Goal: Task Accomplishment & Management: Use online tool/utility

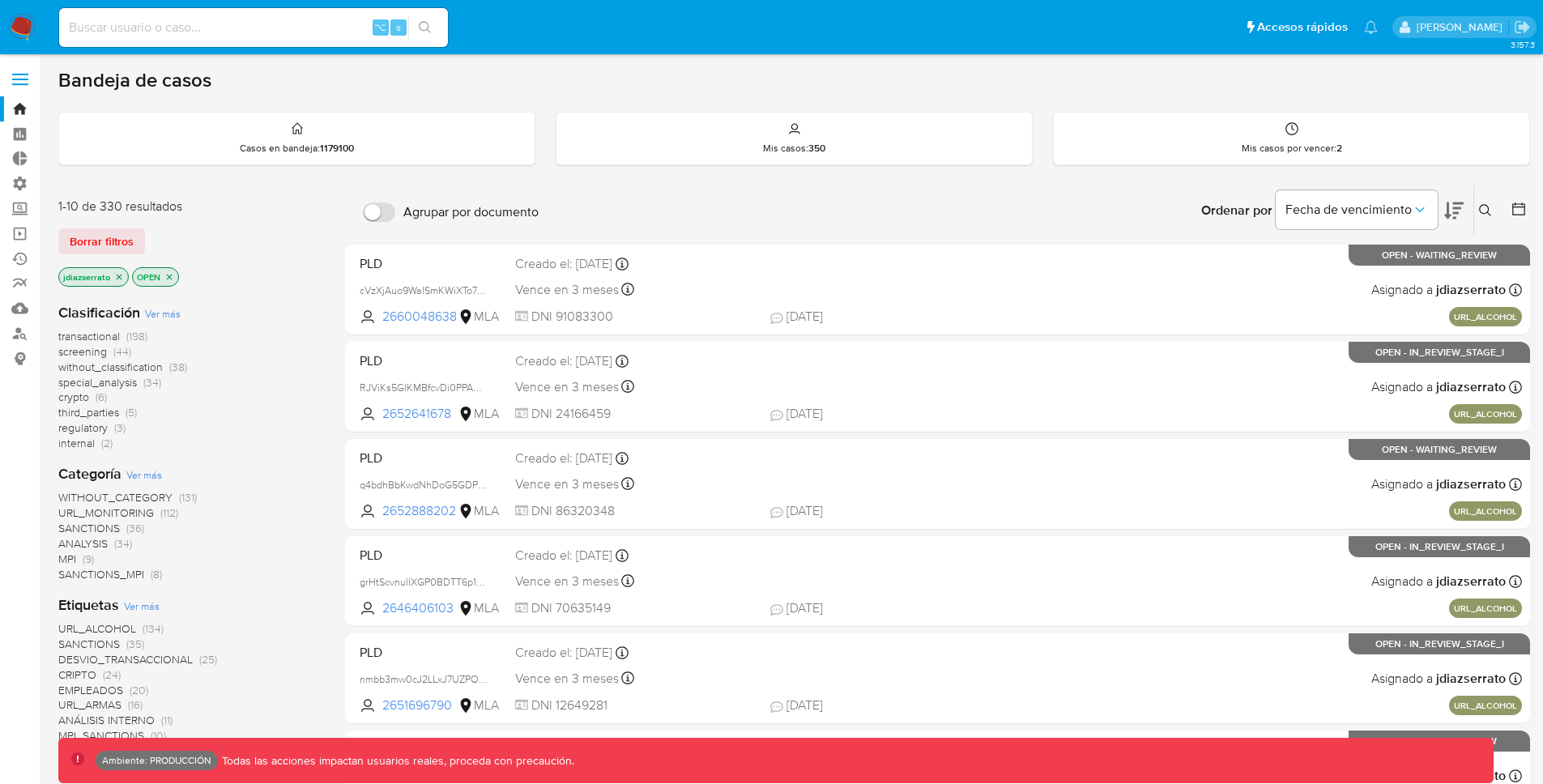
click at [20, 68] on label at bounding box center [20, 79] width 41 height 34
click at [0, 0] on input "checkbox" at bounding box center [0, 0] width 0 height 0
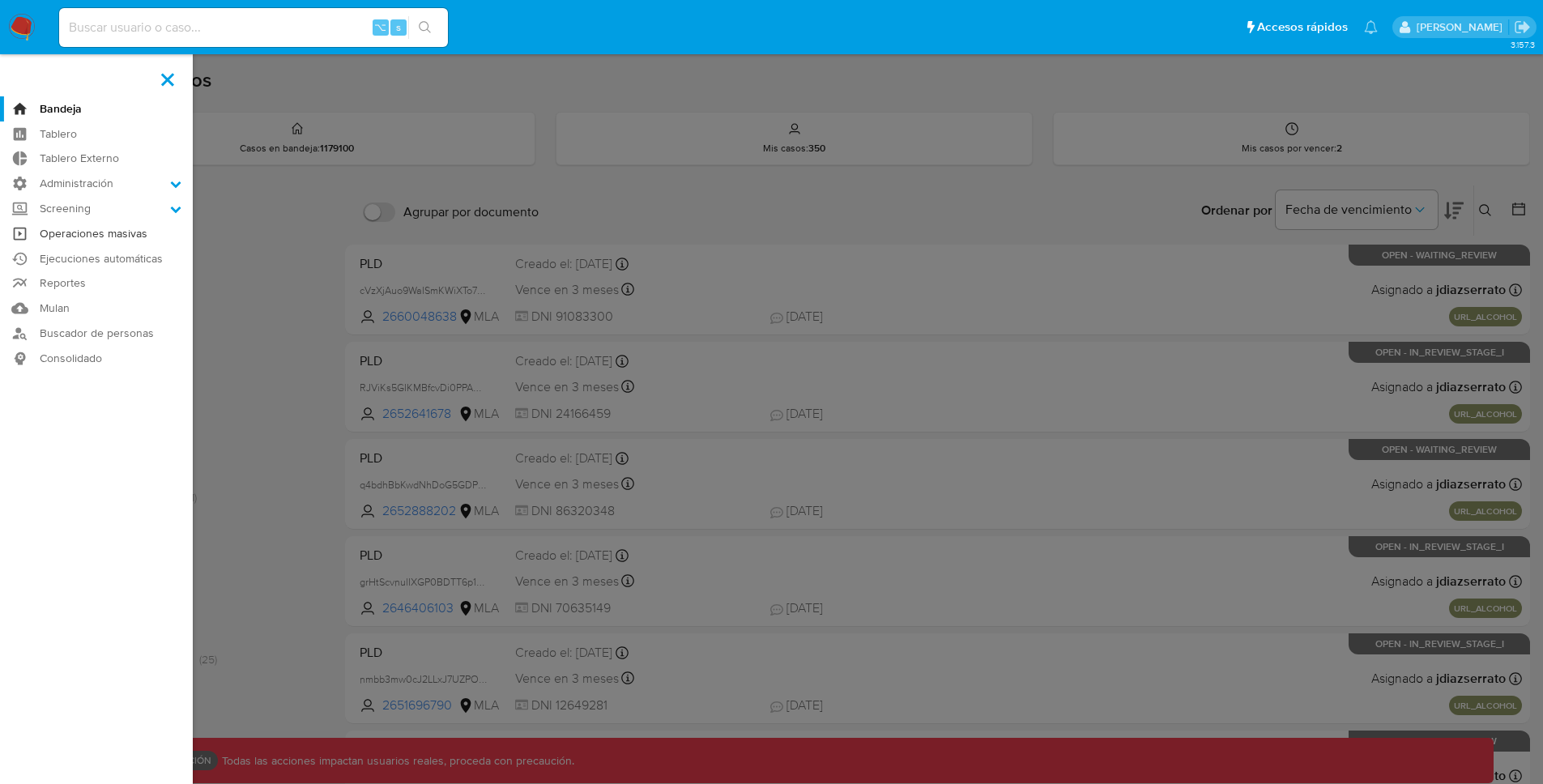
click at [129, 237] on link "Operaciones masivas" at bounding box center [96, 234] width 192 height 25
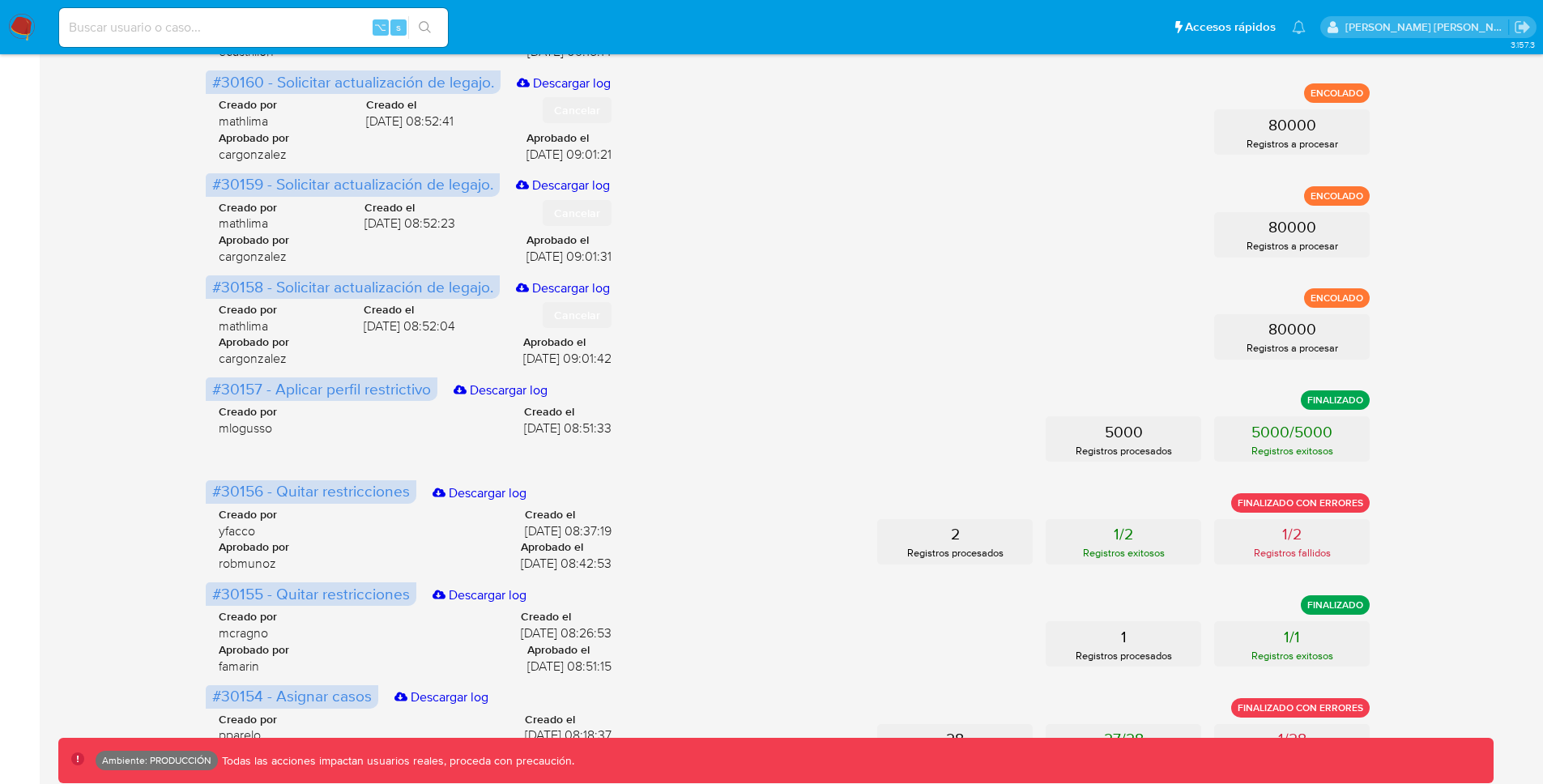
scroll to position [540, 0]
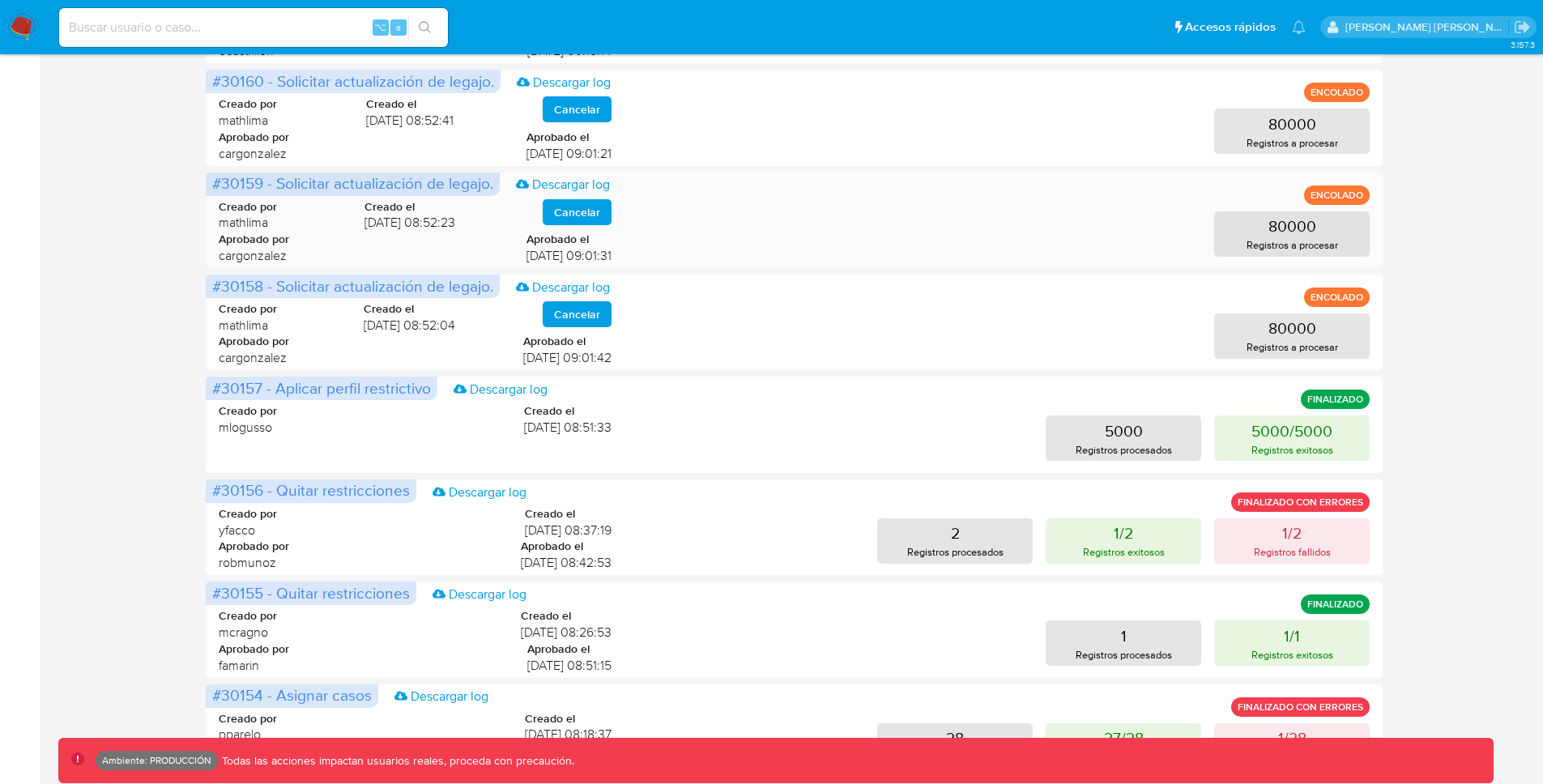
drag, startPoint x: 220, startPoint y: 183, endPoint x: 260, endPoint y: 185, distance: 40.0
click at [260, 185] on span "#30159 - Solicitar actualización de legajo." at bounding box center [352, 182] width 281 height 23
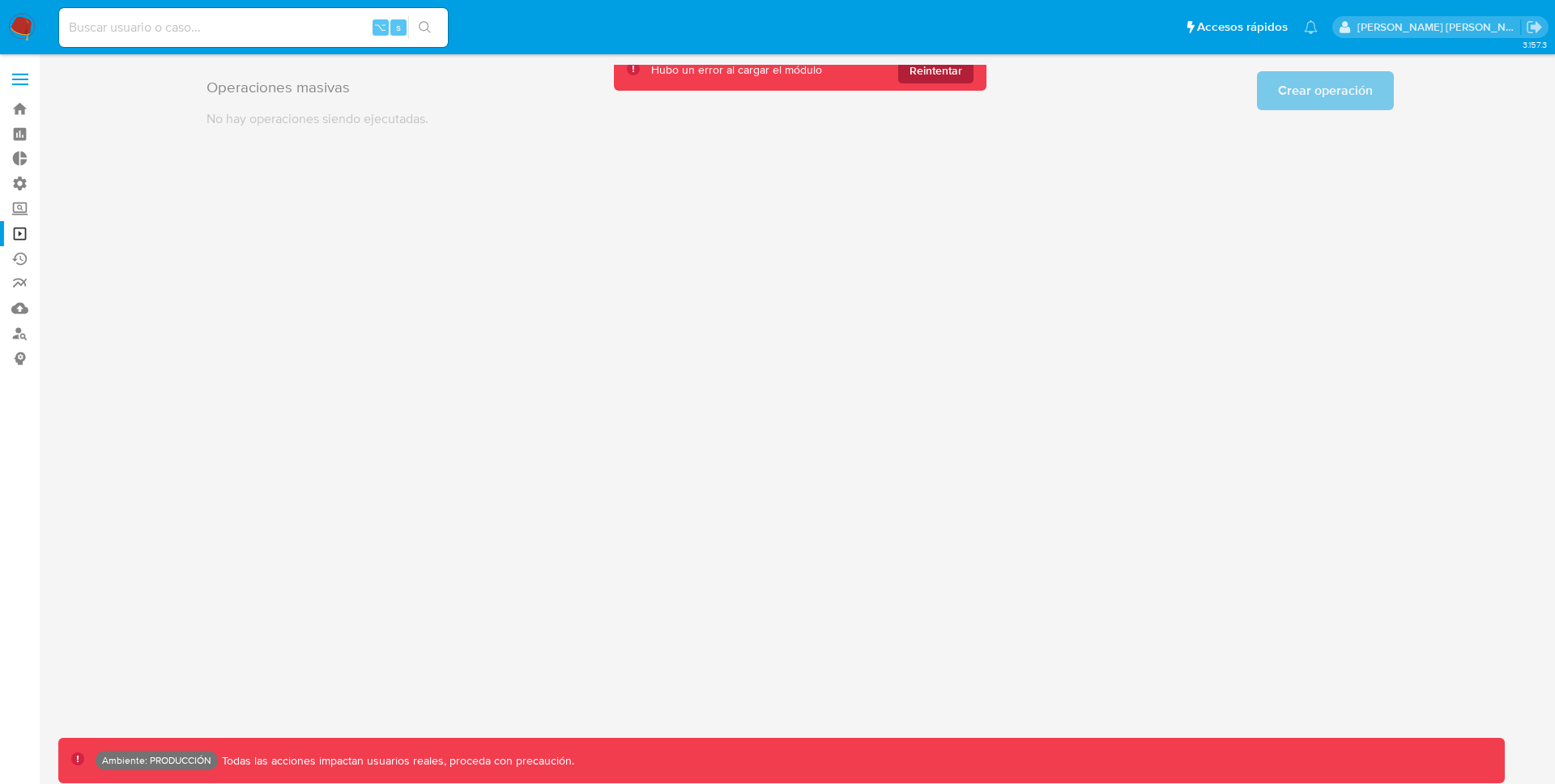
click at [938, 70] on span "Reintentar" at bounding box center [936, 70] width 52 height 26
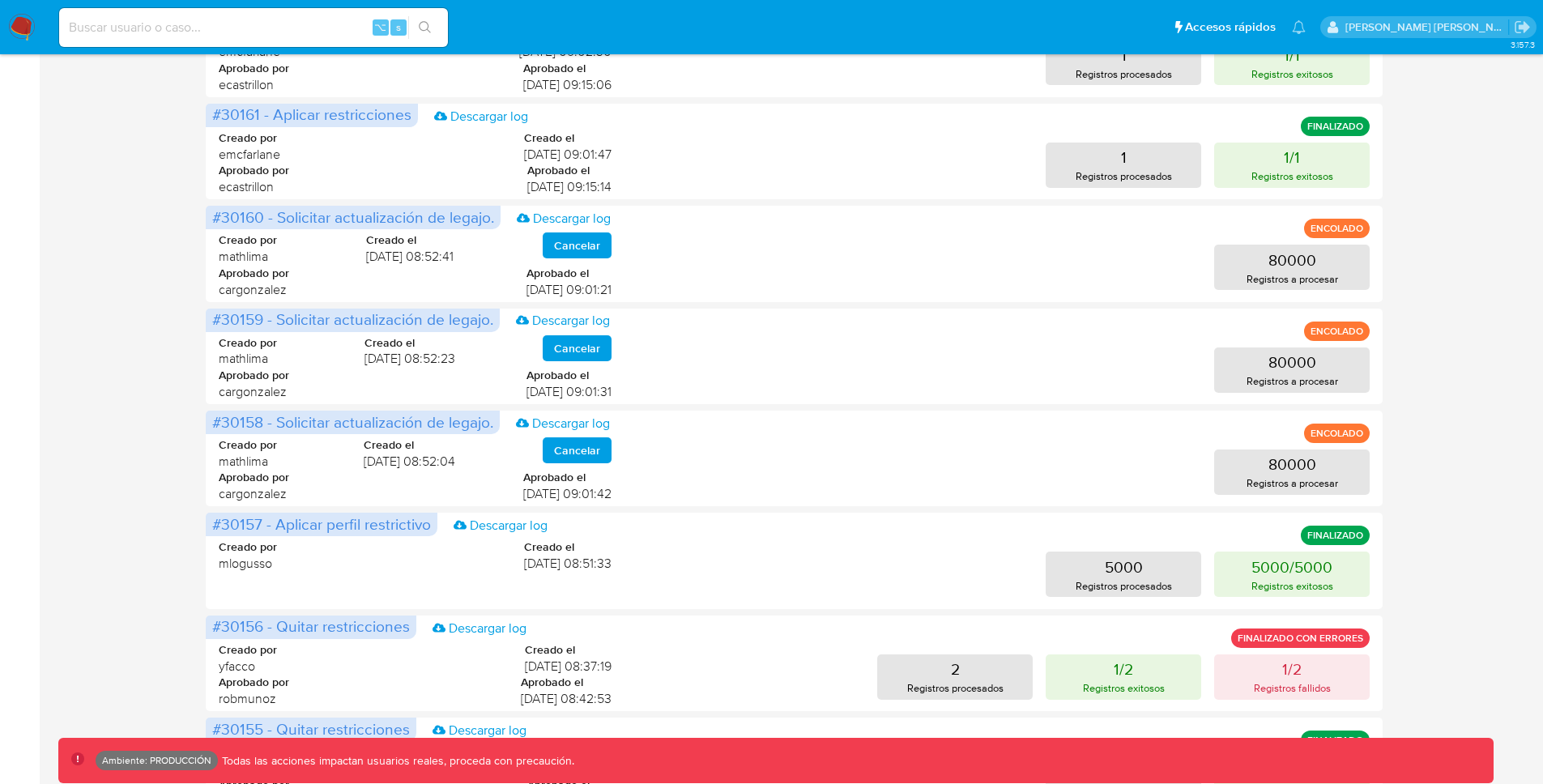
scroll to position [406, 0]
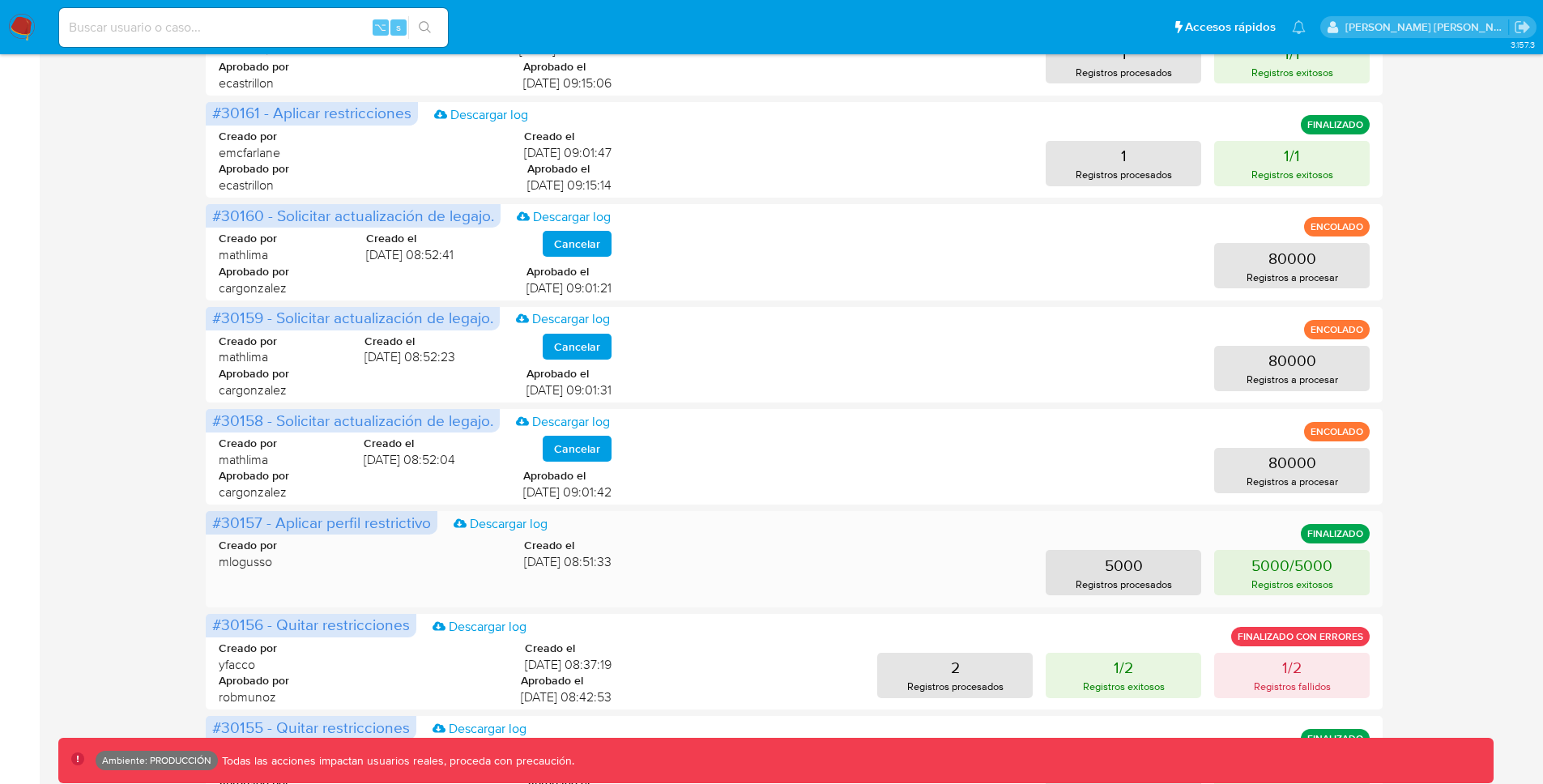
drag, startPoint x: 262, startPoint y: 521, endPoint x: 222, endPoint y: 522, distance: 40.0
click at [222, 522] on span "#30157 - Aplicar perfil restrictivo" at bounding box center [322, 522] width 219 height 23
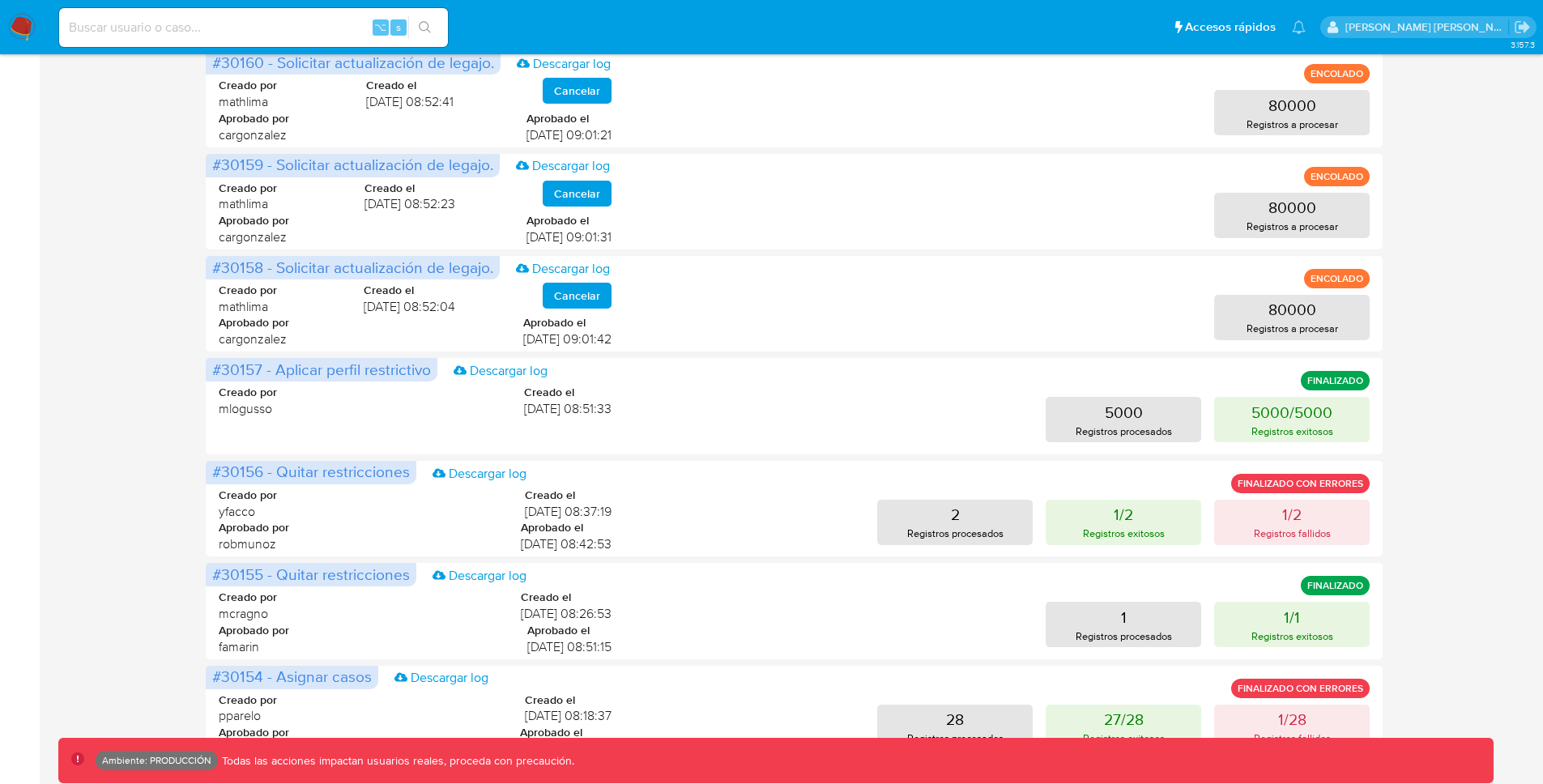
scroll to position [599, 0]
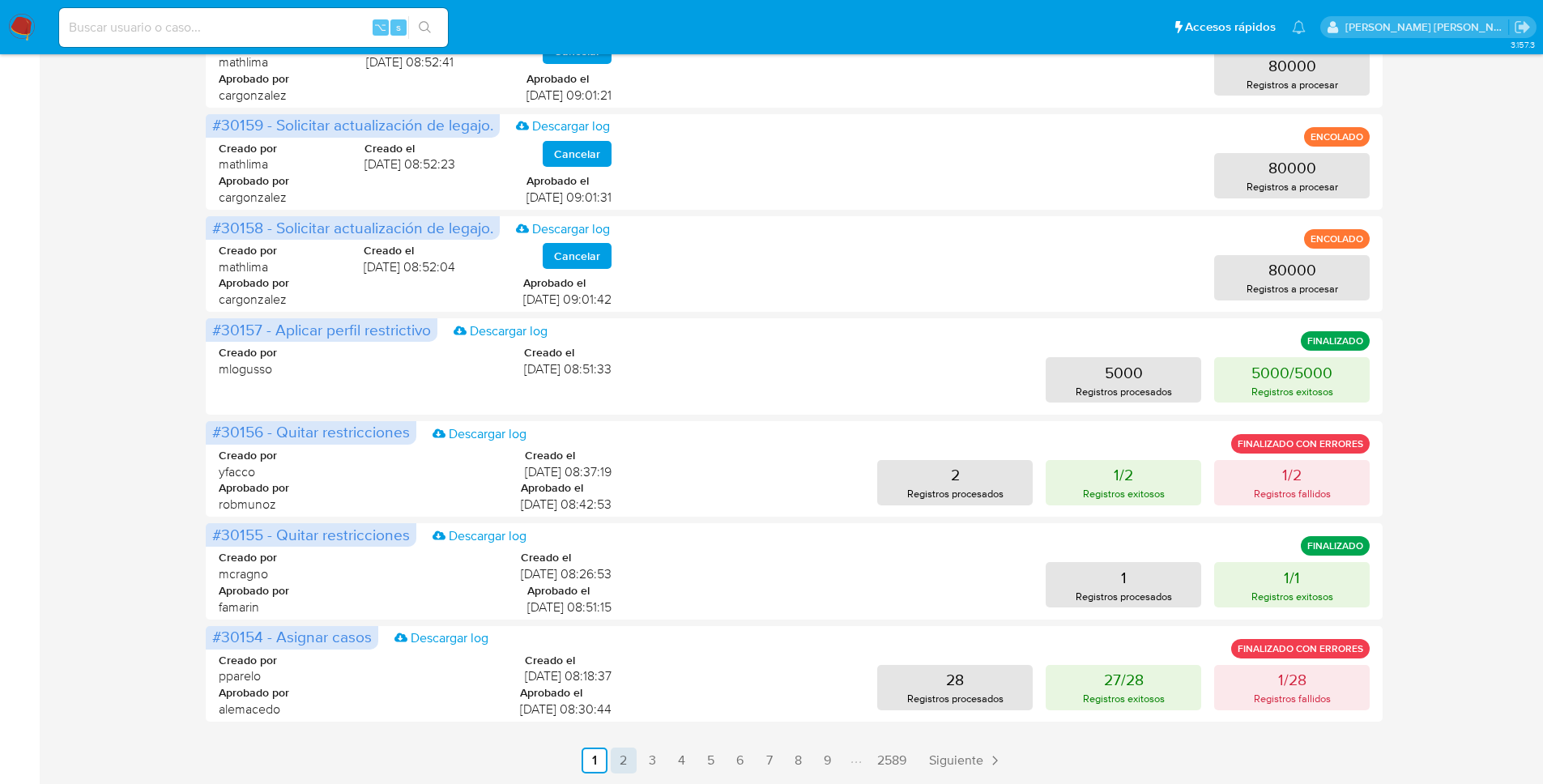
click at [624, 761] on link "2" at bounding box center [623, 761] width 26 height 26
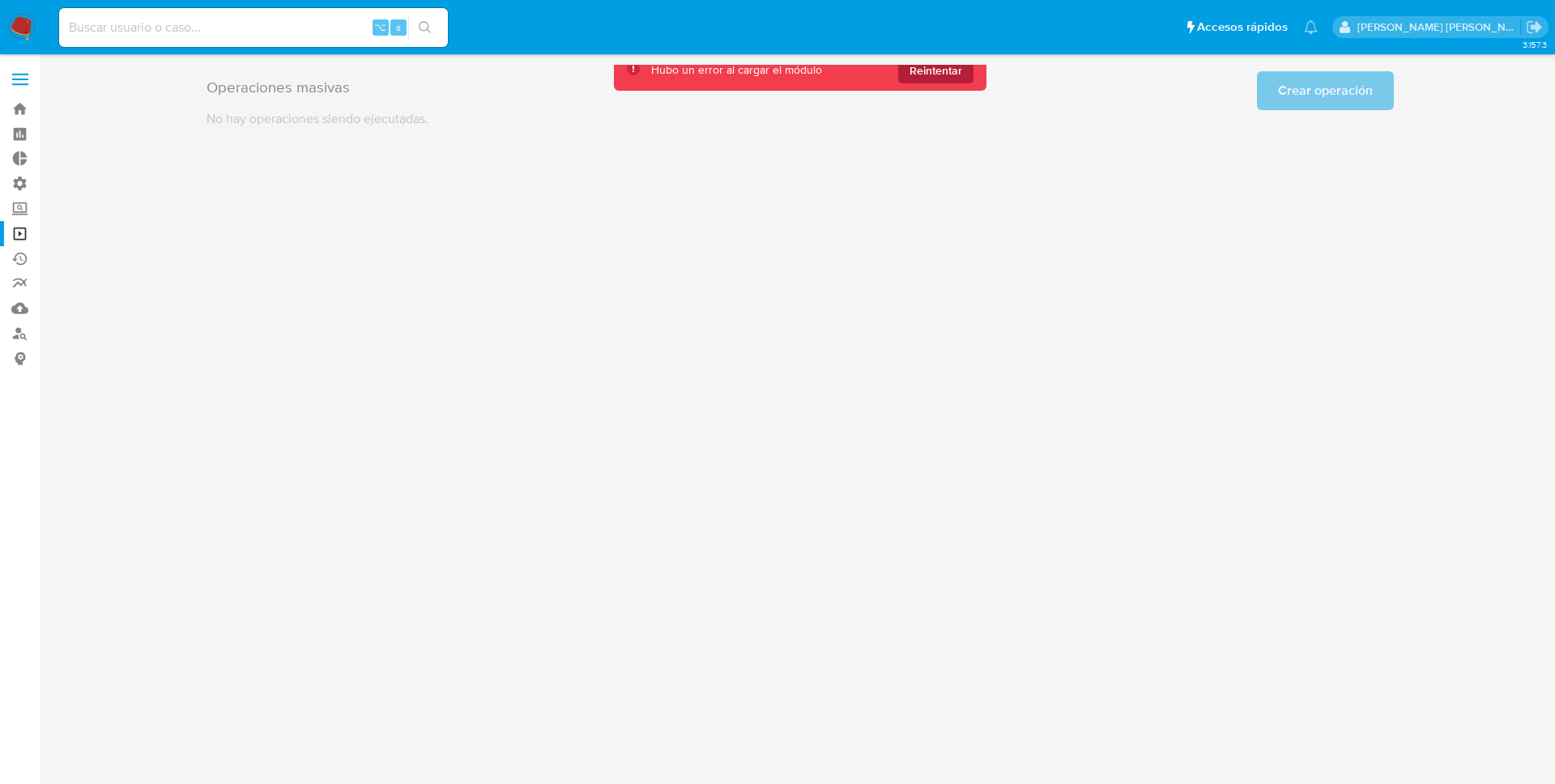
click at [916, 74] on span "Reintentar" at bounding box center [936, 70] width 52 height 26
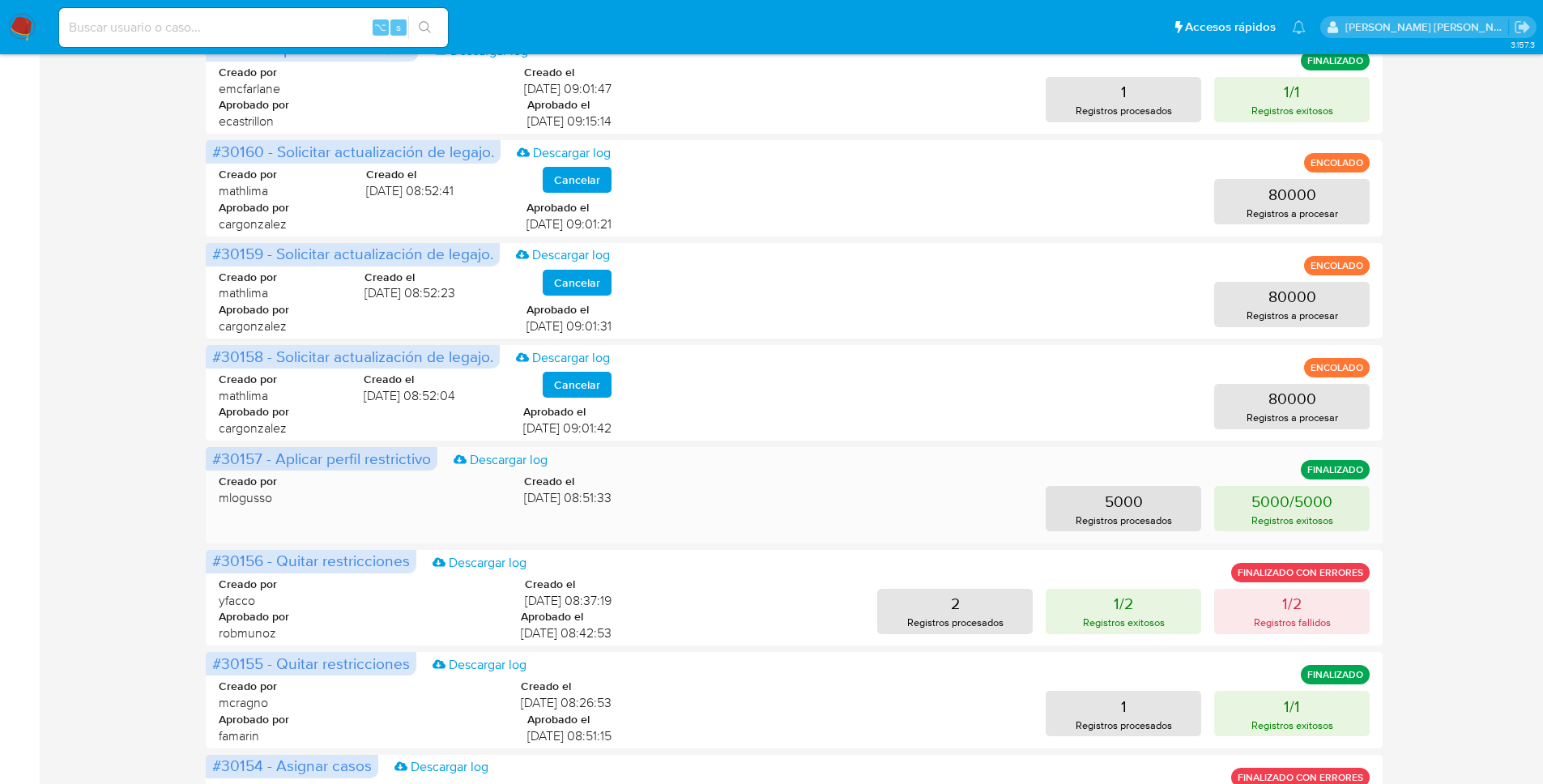
scroll to position [599, 0]
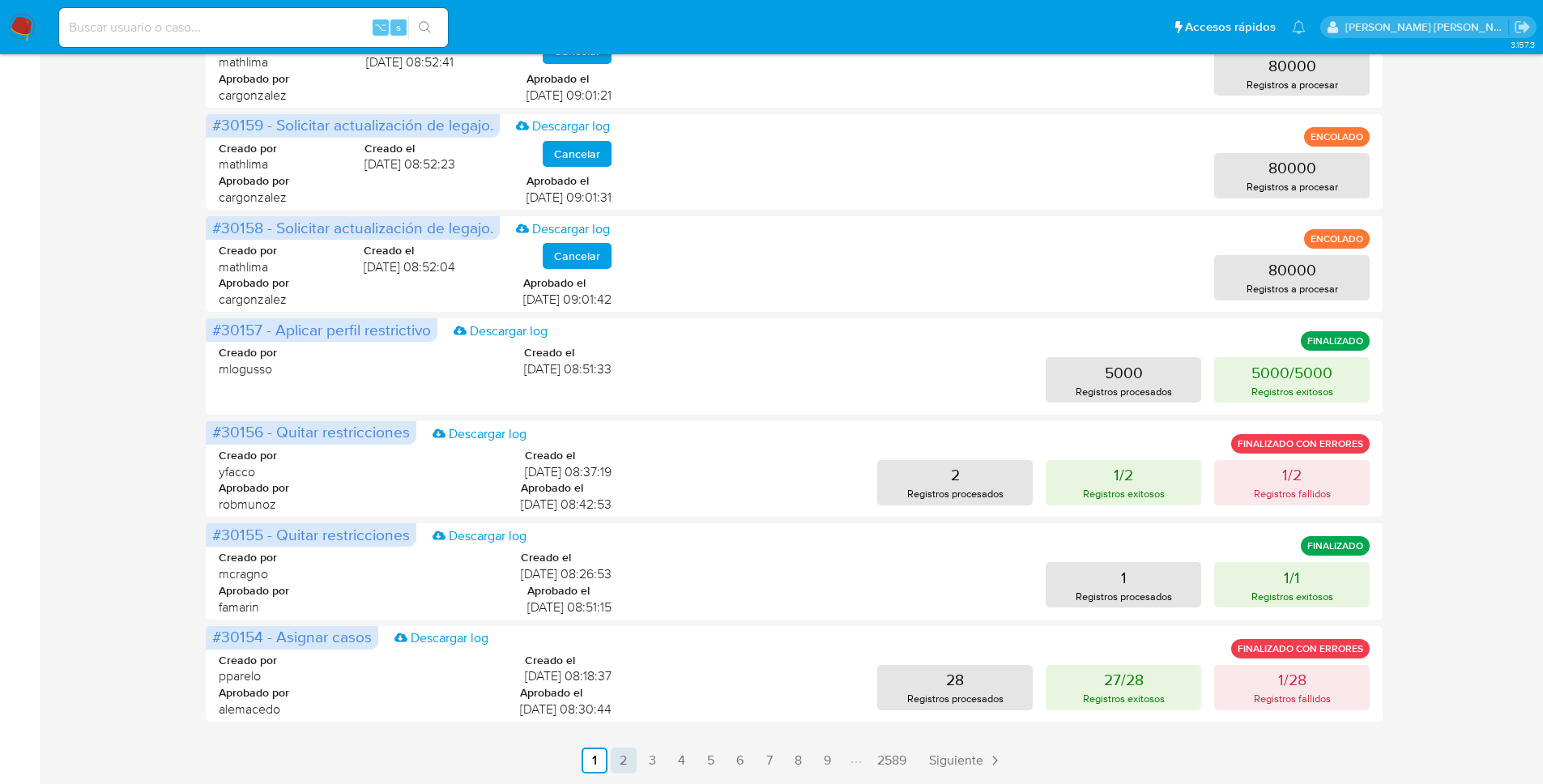
click at [617, 760] on link "2" at bounding box center [623, 761] width 26 height 26
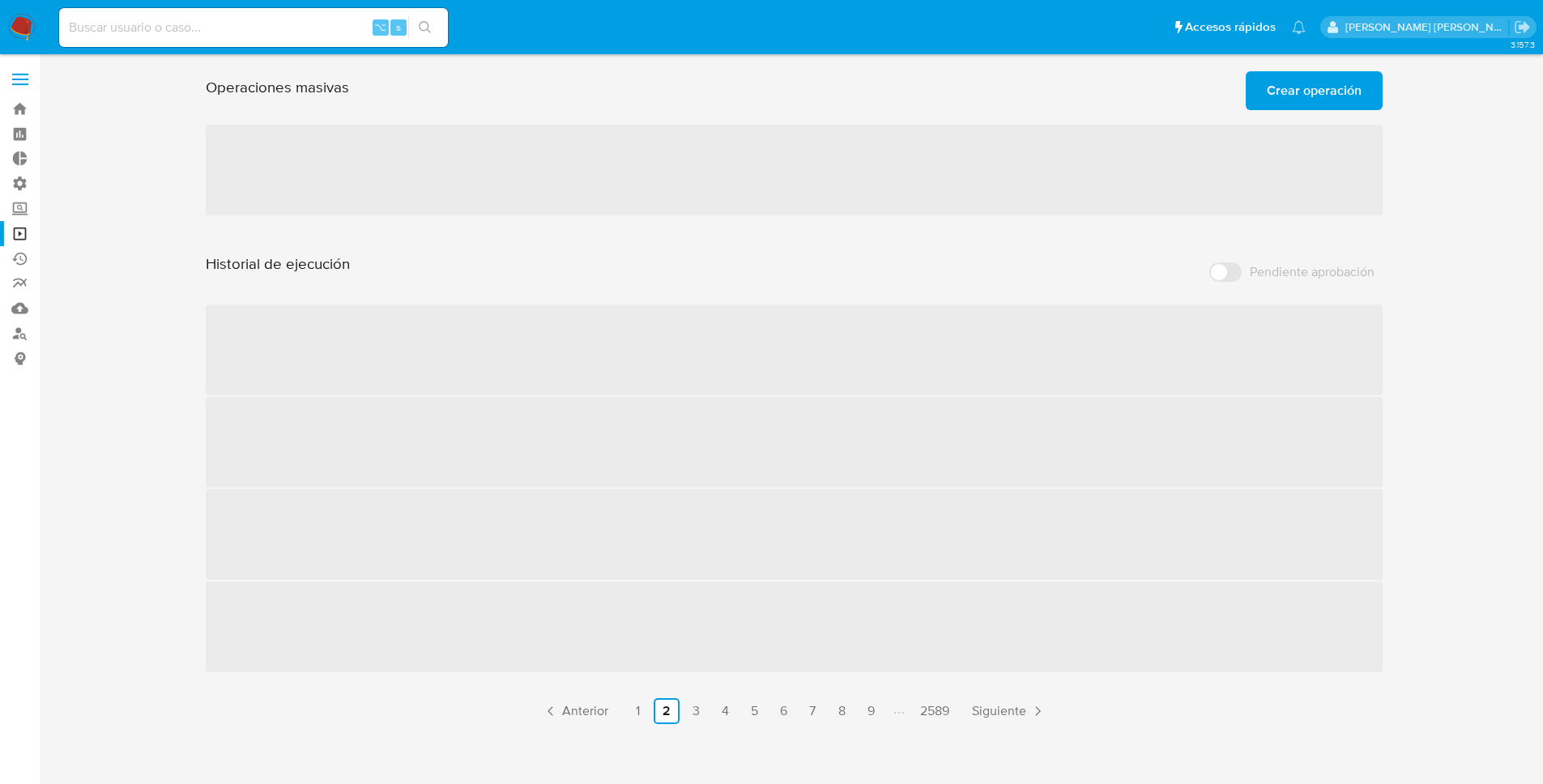
scroll to position [0, 0]
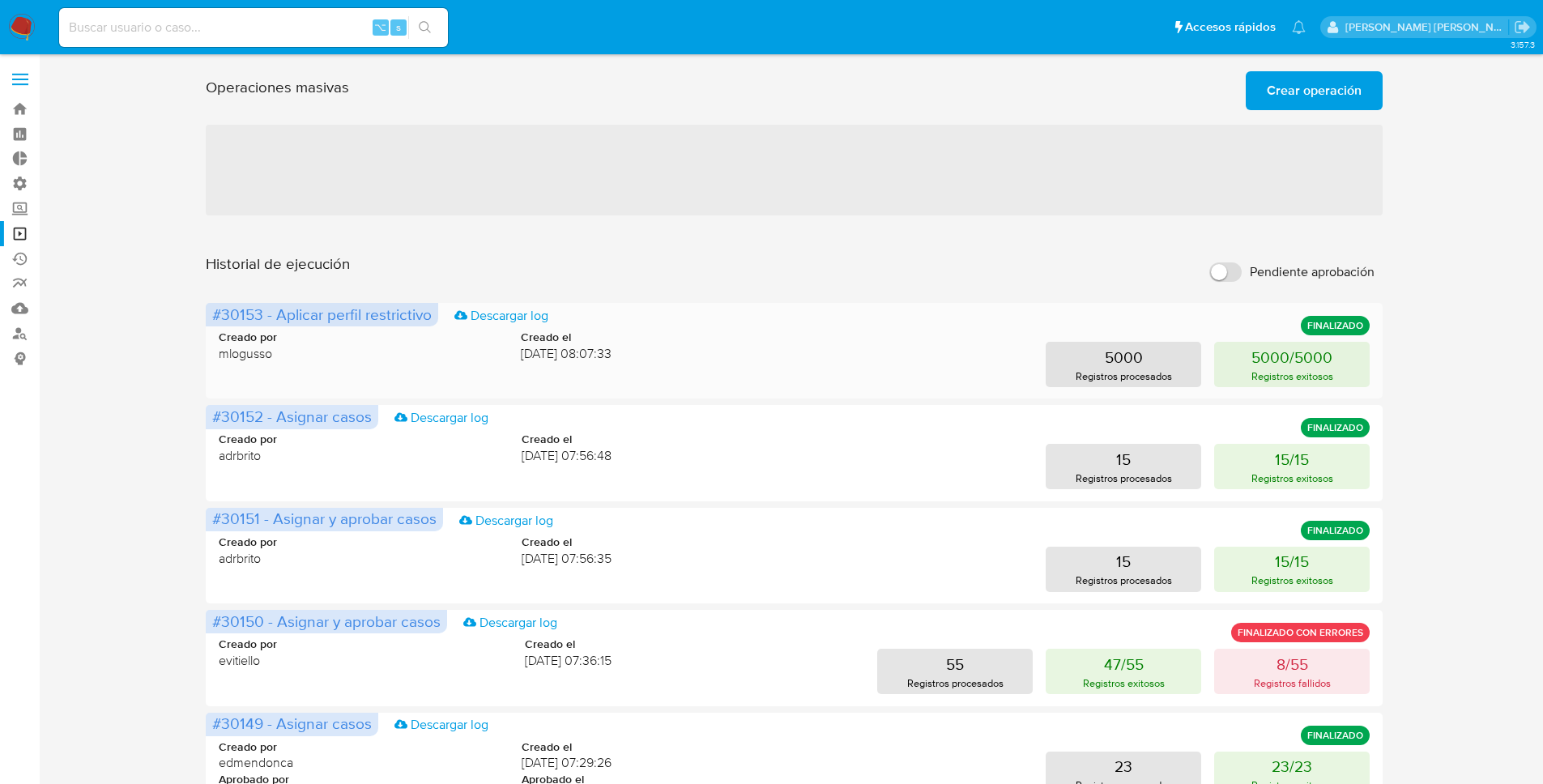
drag, startPoint x: 261, startPoint y: 317, endPoint x: 218, endPoint y: 317, distance: 43.0
click at [218, 317] on span "#30153 - Aplicar perfil restrictivo" at bounding box center [322, 313] width 220 height 23
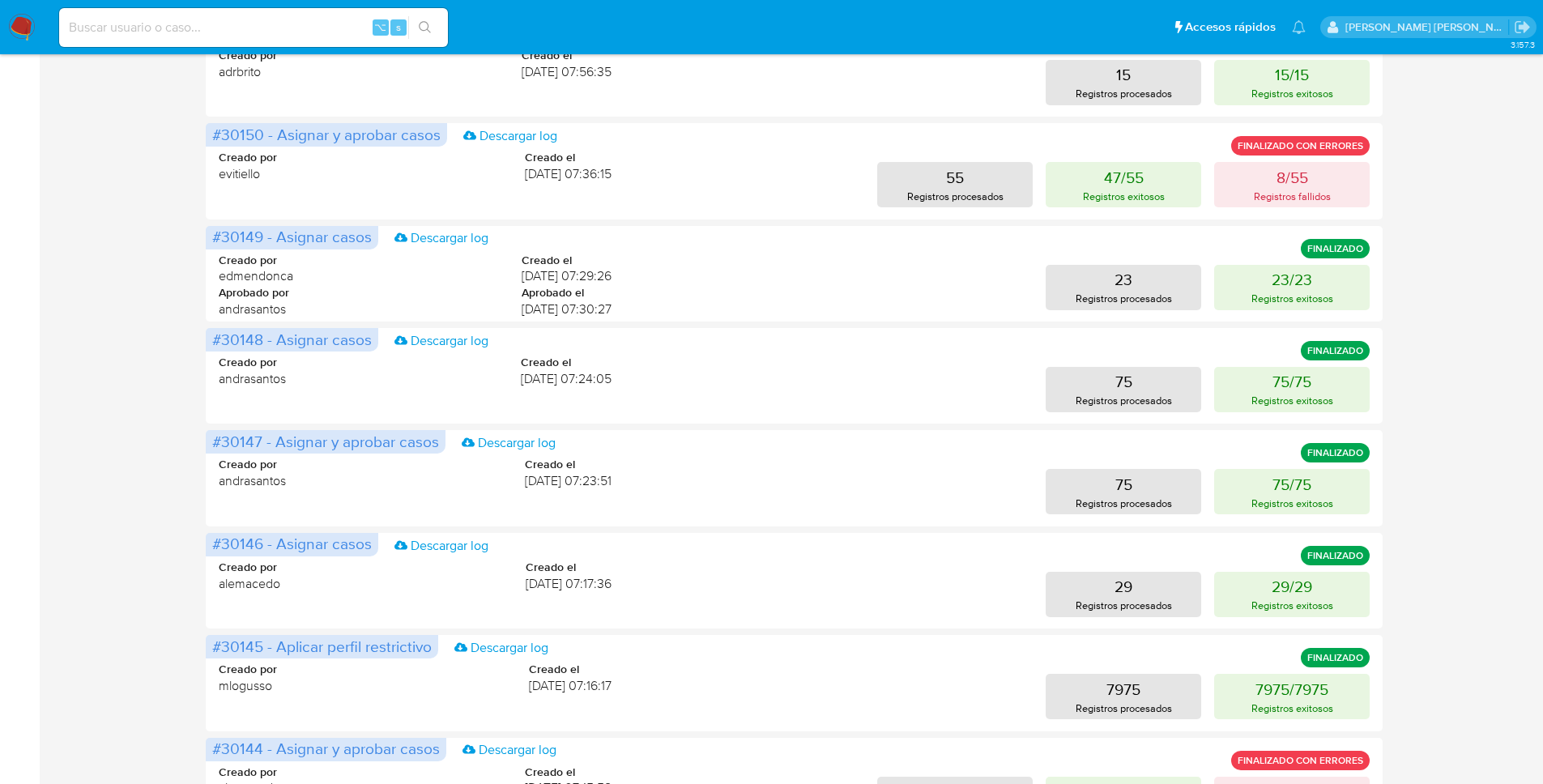
scroll to position [599, 0]
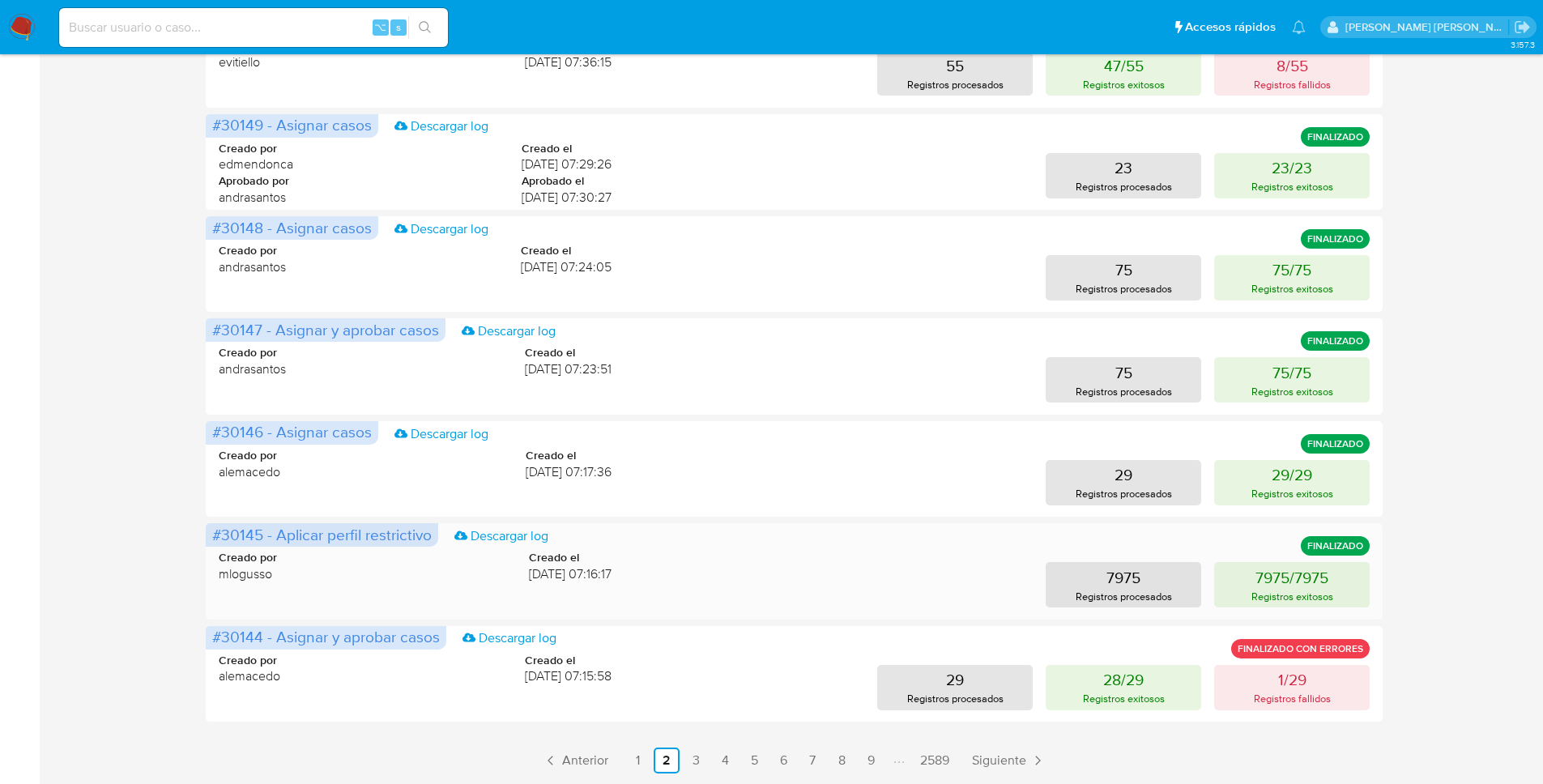
drag, startPoint x: 223, startPoint y: 533, endPoint x: 261, endPoint y: 532, distance: 38.0
click at [261, 532] on span "#30145 - Aplicar perfil restrictivo" at bounding box center [322, 534] width 220 height 23
click at [697, 761] on link "3" at bounding box center [696, 761] width 26 height 26
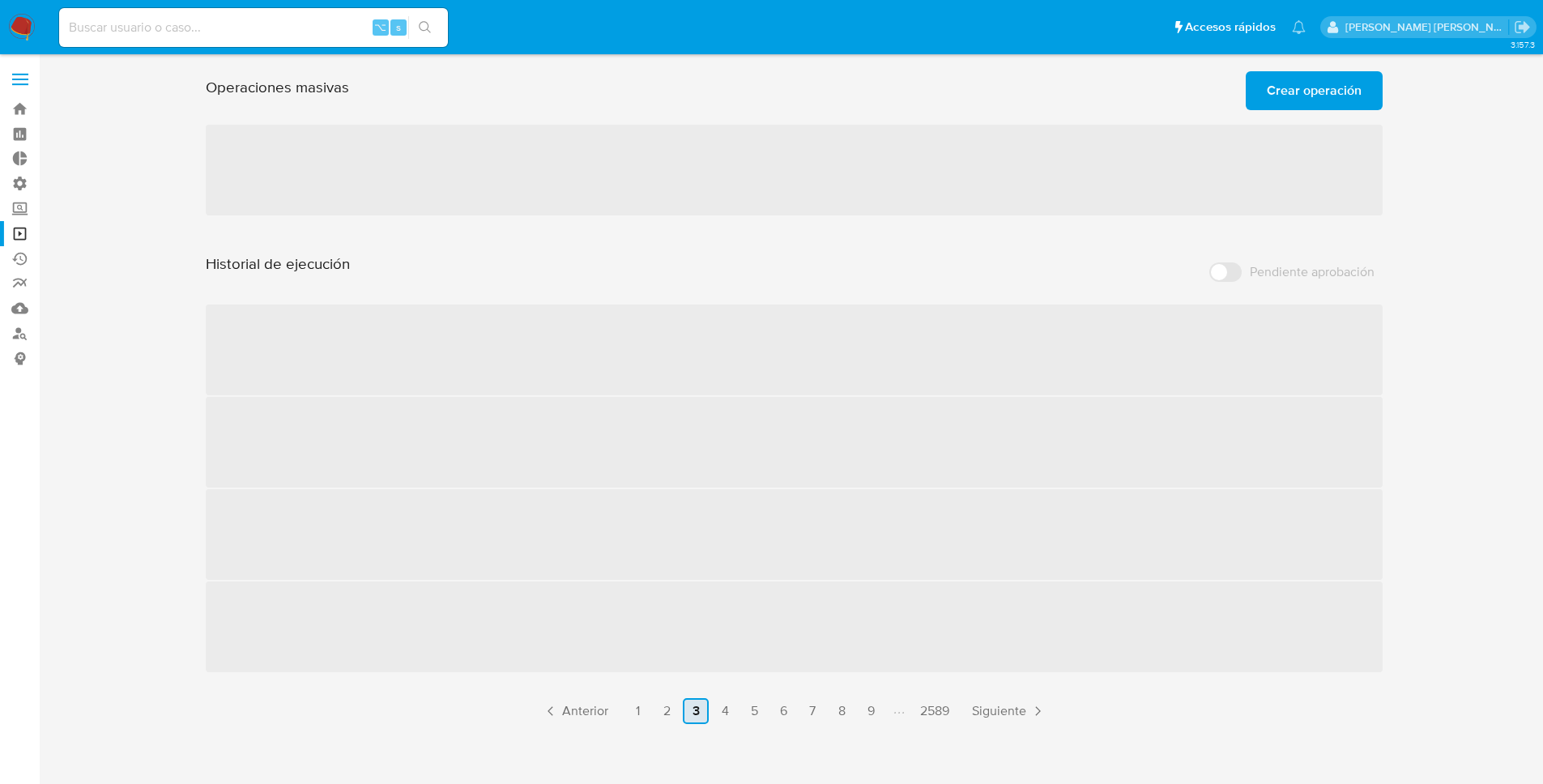
scroll to position [0, 0]
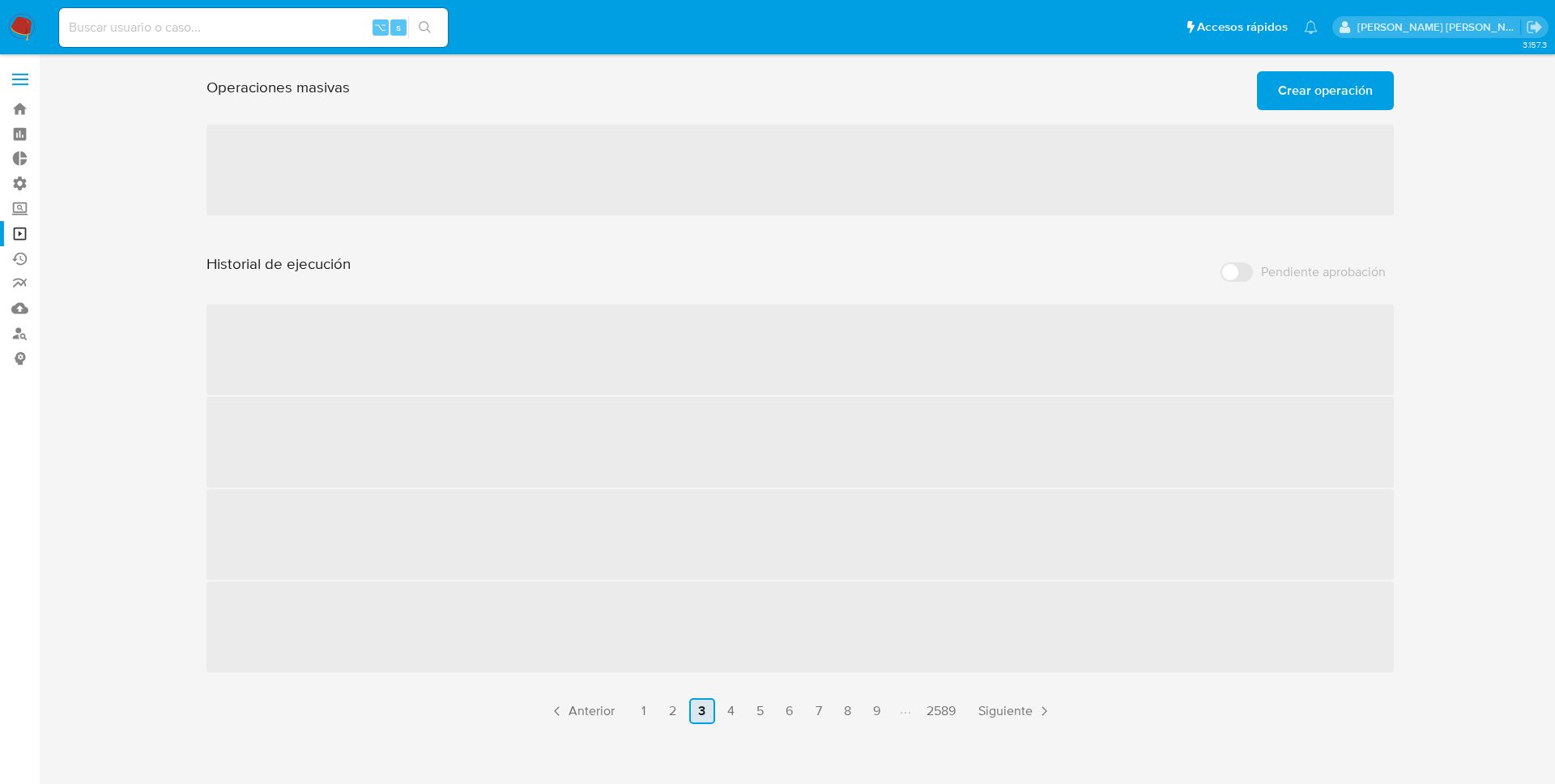
click at [697, 761] on div "3.157.3" at bounding box center [801, 419] width 1485 height 709
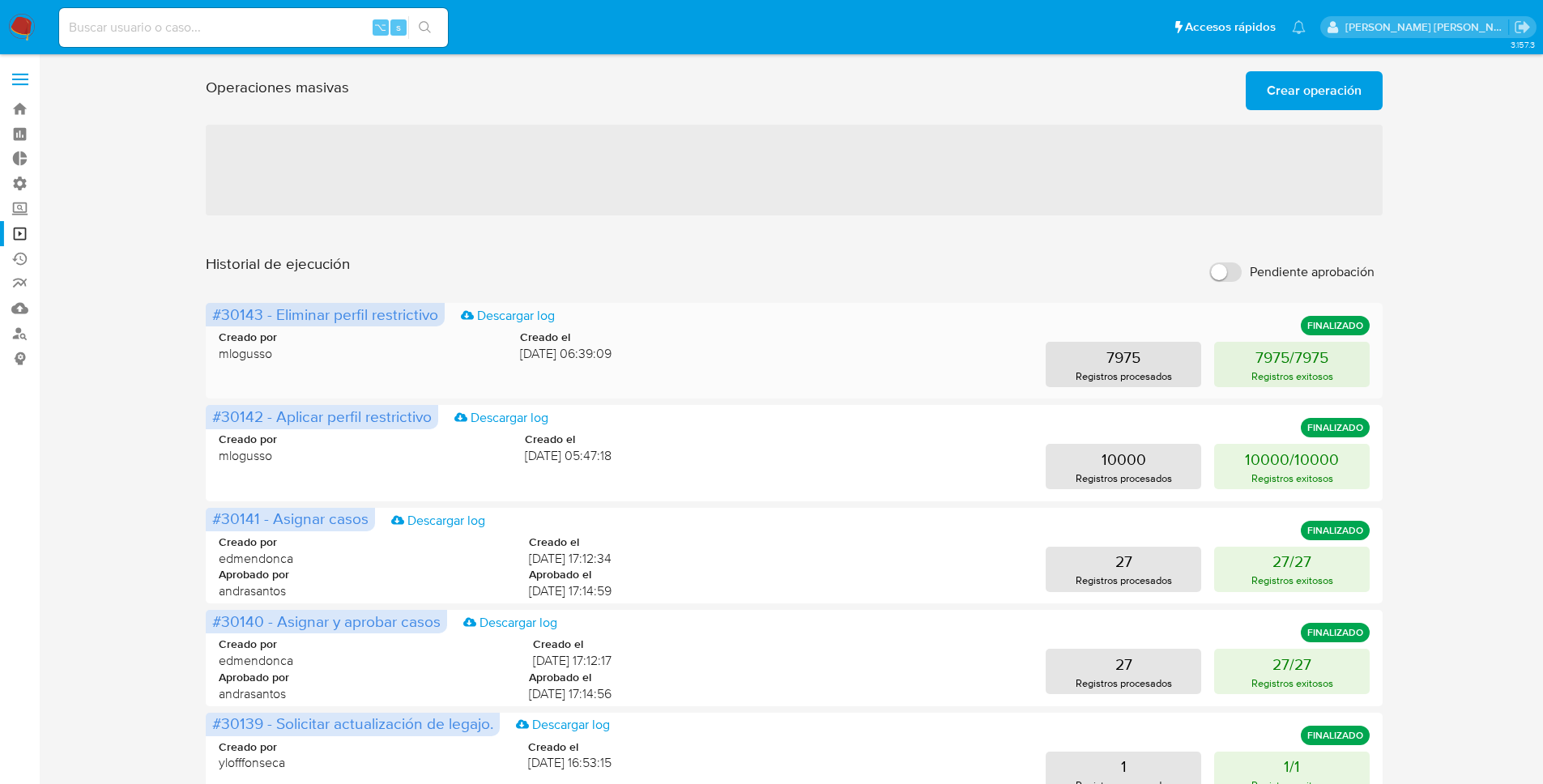
click at [231, 313] on span "#30143 - Eliminar perfil restrictivo" at bounding box center [325, 313] width 226 height 23
click at [234, 415] on span "#30142 - Aplicar perfil restrictivo" at bounding box center [322, 415] width 220 height 23
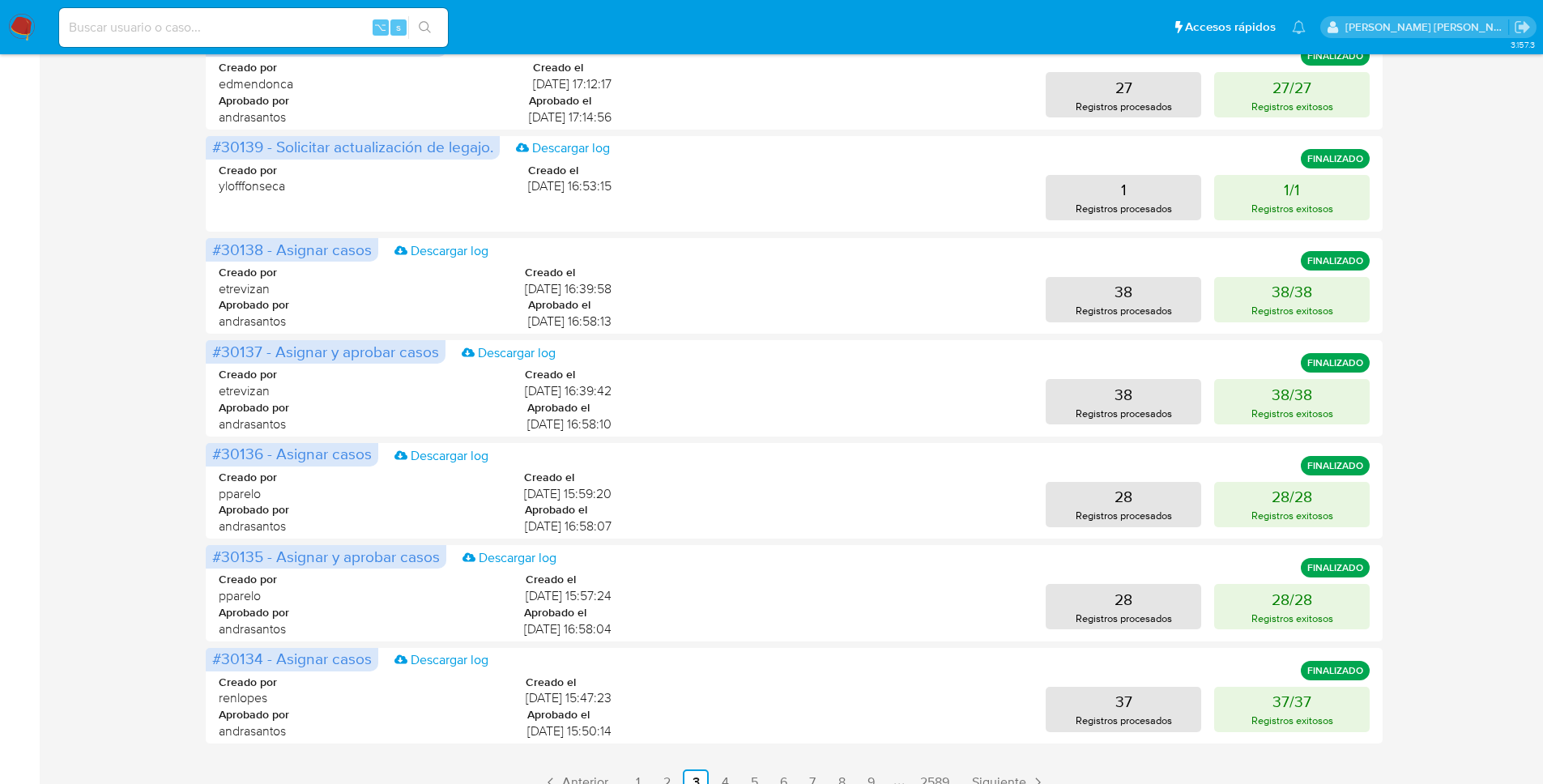
scroll to position [599, 0]
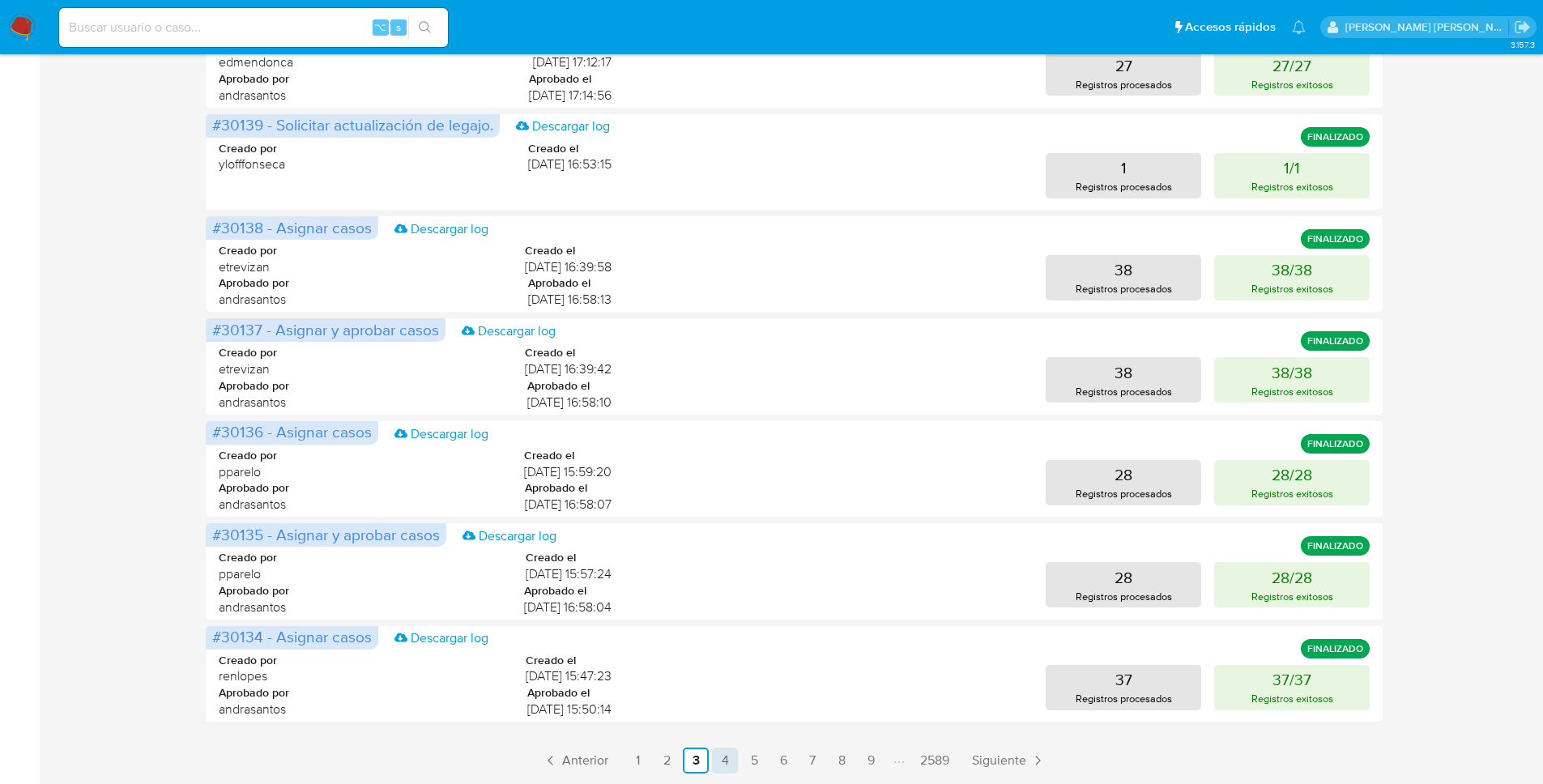
click at [728, 762] on link "4" at bounding box center [725, 761] width 26 height 26
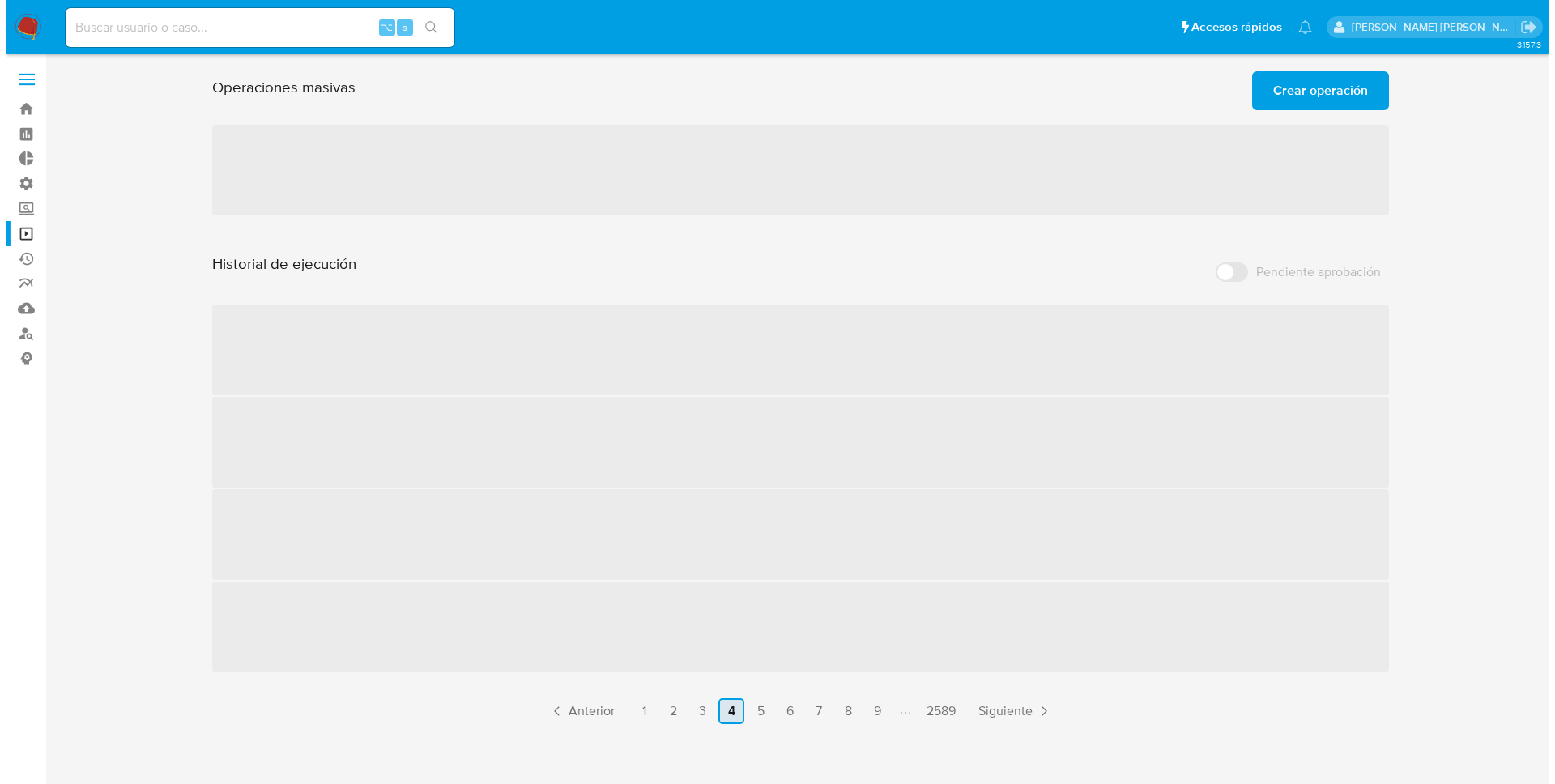
scroll to position [0, 0]
